Goal: Navigation & Orientation: Find specific page/section

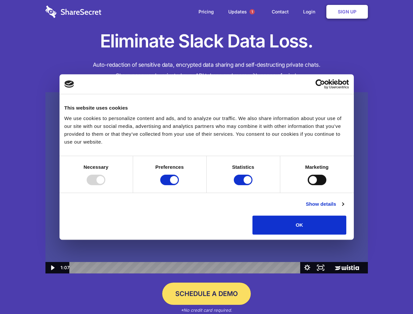
click at [206, 157] on img at bounding box center [206, 182] width 322 height 181
click at [105, 185] on div at bounding box center [96, 180] width 19 height 10
click at [179, 185] on input "Preferences" at bounding box center [169, 180] width 19 height 10
checkbox input "false"
click at [244, 185] on input "Statistics" at bounding box center [243, 180] width 19 height 10
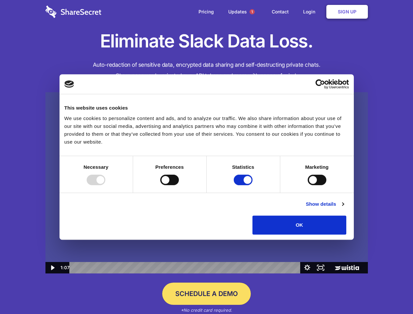
checkbox input "false"
click at [308, 185] on input "Marketing" at bounding box center [317, 180] width 19 height 10
checkbox input "true"
click at [344, 208] on link "Show details" at bounding box center [325, 204] width 38 height 8
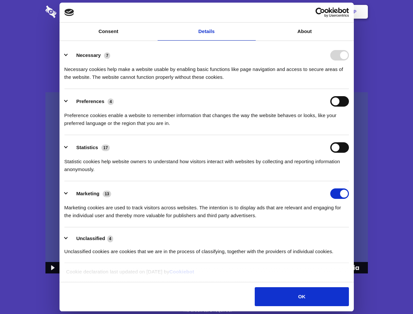
click at [349, 81] on div "Necessary 7 Necessary cookies help make a website usable by enabling basic func…" at bounding box center [206, 65] width 284 height 31
click at [252, 12] on span "1" at bounding box center [251, 11] width 5 height 5
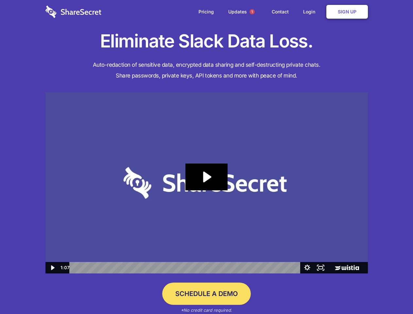
click at [207, 183] on icon "Play Video: Sharesecret Slack Extension" at bounding box center [206, 176] width 42 height 27
